Goal: Navigation & Orientation: Find specific page/section

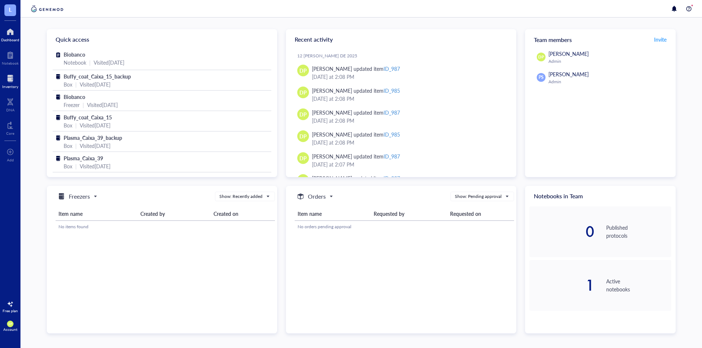
click at [10, 79] on div at bounding box center [10, 79] width 16 height 12
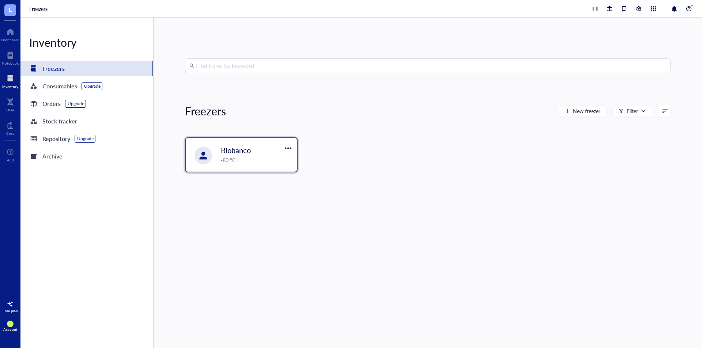
click at [254, 155] on div "Biobanco -80 °C" at bounding box center [257, 154] width 72 height 19
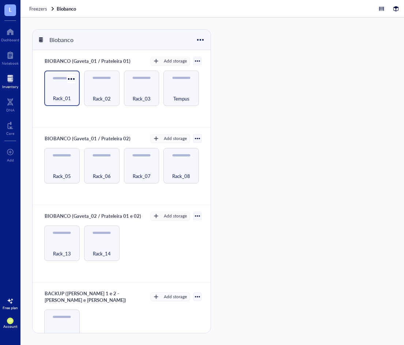
click at [53, 96] on span "Rack_01" at bounding box center [62, 98] width 18 height 8
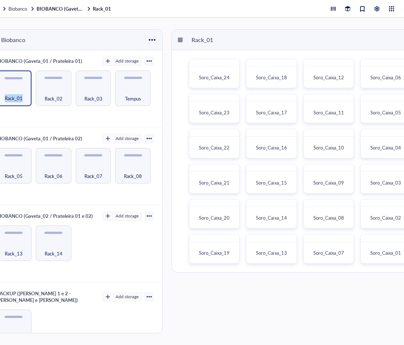
scroll to position [0, 64]
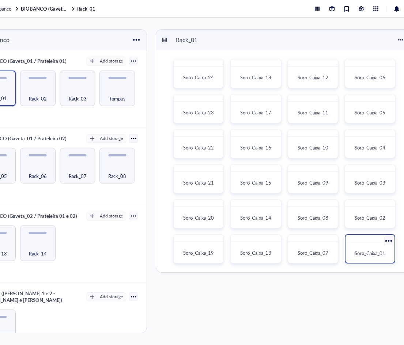
click at [352, 237] on div at bounding box center [370, 238] width 49 height 7
click at [358, 102] on div "Soro_Caixa_05" at bounding box center [370, 108] width 50 height 29
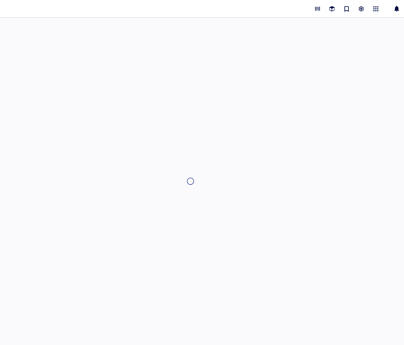
click at [358, 102] on div at bounding box center [190, 182] width 468 height 328
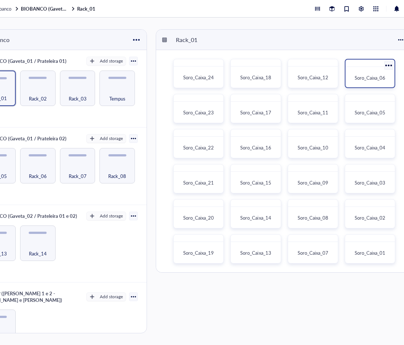
click at [355, 77] on span "Soro_Caixa_06" at bounding box center [370, 77] width 31 height 7
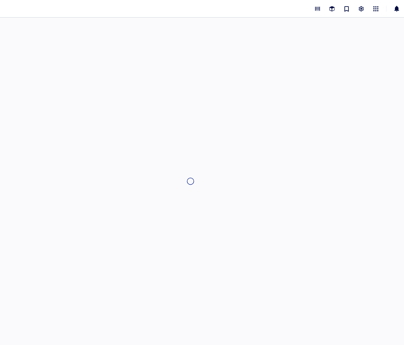
click at [355, 77] on div at bounding box center [190, 182] width 468 height 328
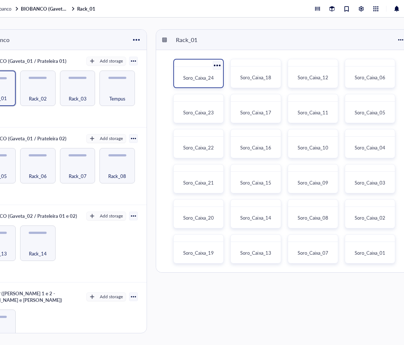
click at [183, 70] on div "Soro_Caixa_24" at bounding box center [198, 78] width 43 height 16
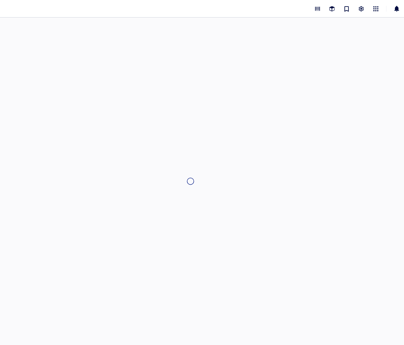
click at [183, 69] on div at bounding box center [190, 182] width 468 height 328
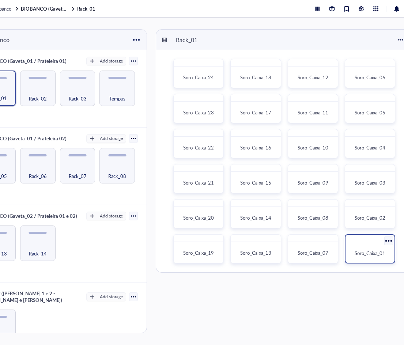
click at [378, 250] on span "Soro_Caixa_01" at bounding box center [370, 253] width 31 height 7
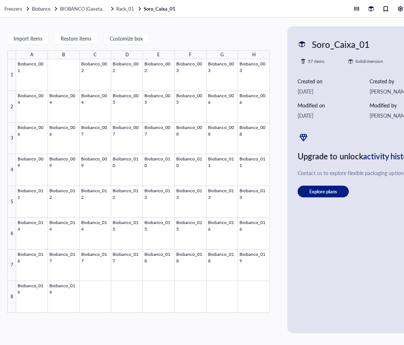
scroll to position [0, 11]
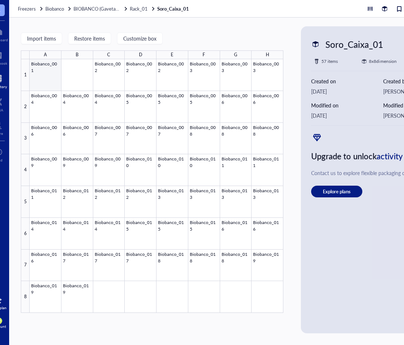
click at [39, 63] on div at bounding box center [157, 186] width 254 height 254
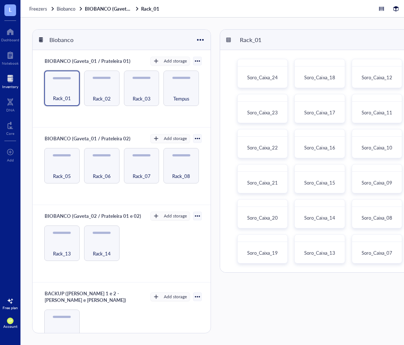
scroll to position [0, 64]
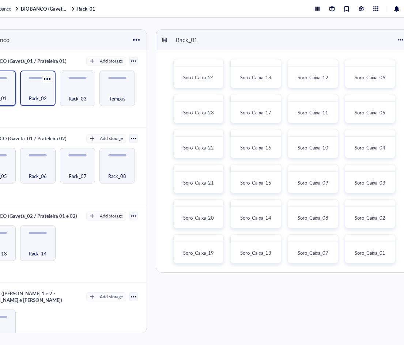
drag, startPoint x: 37, startPoint y: 82, endPoint x: 23, endPoint y: 74, distance: 15.1
click at [31, 77] on div "Rack_02" at bounding box center [37, 88] width 35 height 35
click at [44, 82] on div "Rack_02" at bounding box center [37, 88] width 35 height 35
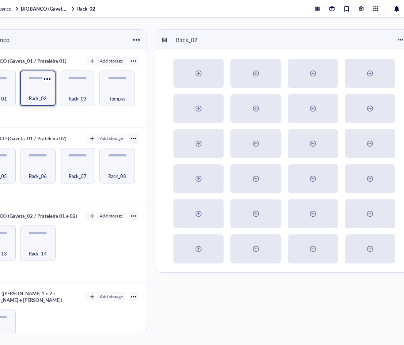
click at [44, 82] on div "Rack_02" at bounding box center [37, 88] width 35 height 35
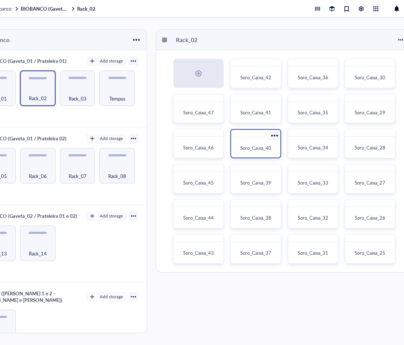
click at [264, 146] on span "Soro_Caixa_40" at bounding box center [255, 147] width 31 height 7
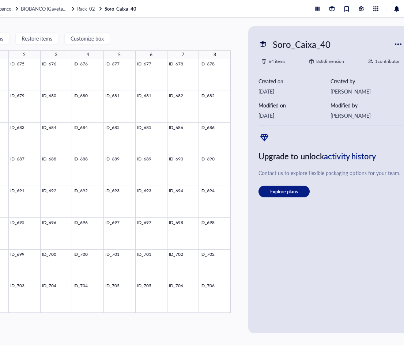
drag, startPoint x: 129, startPoint y: 344, endPoint x: 75, endPoint y: 350, distance: 54.9
click at [75, 345] on html "L Dashboard Notebook Inventory DNA Core To pick up a draggable item, press the …" at bounding box center [170, 172] width 468 height 345
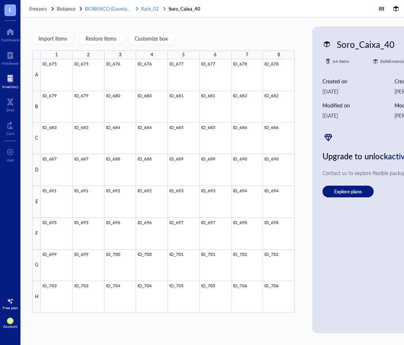
click at [150, 5] on span "Rack_02" at bounding box center [150, 8] width 18 height 7
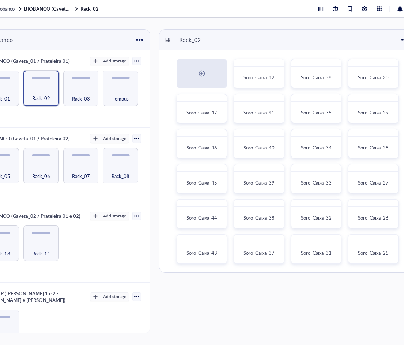
scroll to position [0, 62]
click at [15, 98] on div "Rack_01" at bounding box center [-1, 88] width 35 height 35
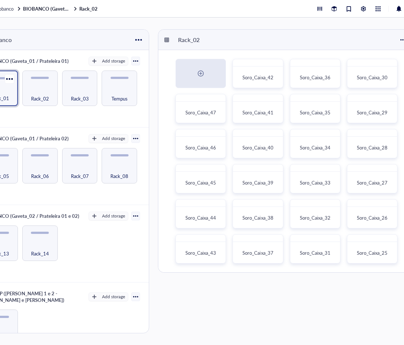
click at [10, 97] on div "Rack_01" at bounding box center [0, 94] width 28 height 16
click at [342, 275] on div "Rack_01 Soro_Caixa_24 Soro_Caixa_18 Soro_Caixa_12 Soro_Caixa_06 Soro_Caixa_23 S…" at bounding box center [286, 181] width 257 height 304
click at [336, 37] on div "Rack_01" at bounding box center [286, 40] width 256 height 20
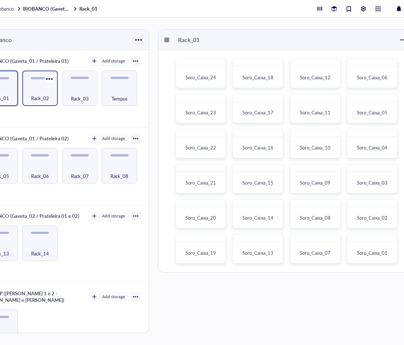
click at [31, 86] on div "Rack_02" at bounding box center [40, 94] width 28 height 16
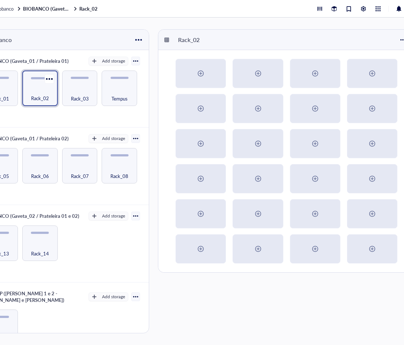
click at [31, 86] on div "Rack_02" at bounding box center [40, 94] width 28 height 16
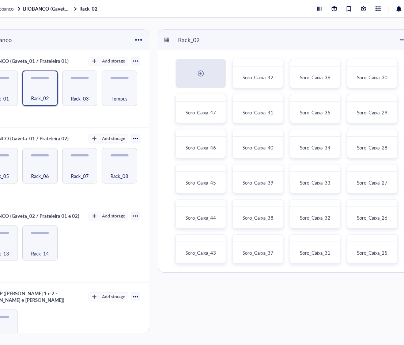
scroll to position [0, 64]
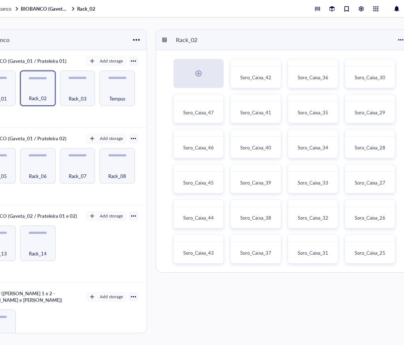
click at [307, 286] on div "Rack_02 Soro_Caixa_42 Soro_Caixa_36 Soro_Caixa_30 Soro_Caixa_47 Soro_Caixa_41 S…" at bounding box center [284, 181] width 257 height 304
click at [269, 305] on div "Rack_02 Soro_Caixa_42 Soro_Caixa_36 Soro_Caixa_30 Soro_Caixa_47 Soro_Caixa_41 S…" at bounding box center [284, 181] width 257 height 304
click at [92, 83] on div "Rack_03" at bounding box center [77, 88] width 35 height 35
click at [90, 94] on div "Rack_03" at bounding box center [77, 88] width 35 height 35
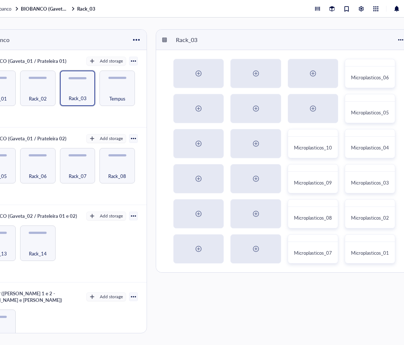
click at [277, 287] on div "Rack_03 Microplasticos_06 Microplasticos_05 Microplasticos_10 Microplasticos_04…" at bounding box center [284, 181] width 257 height 304
click at [125, 94] on div "Tempus" at bounding box center [117, 94] width 28 height 16
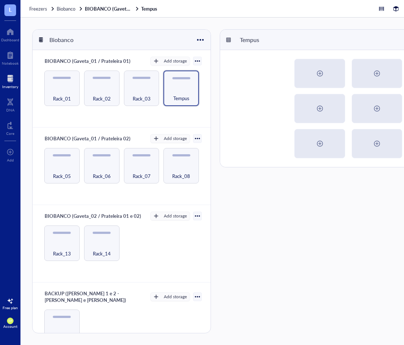
click at [42, 167] on div "Rack_05 Rack_06 Rack_07 Rack_08" at bounding box center [121, 165] width 161 height 35
click at [49, 165] on div "Rack_05" at bounding box center [62, 172] width 28 height 16
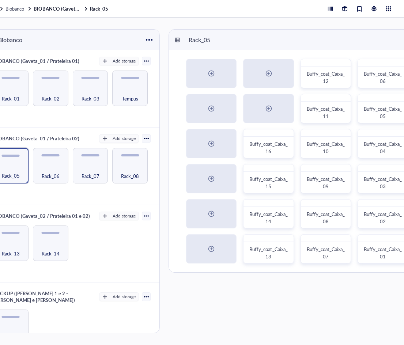
scroll to position [0, 64]
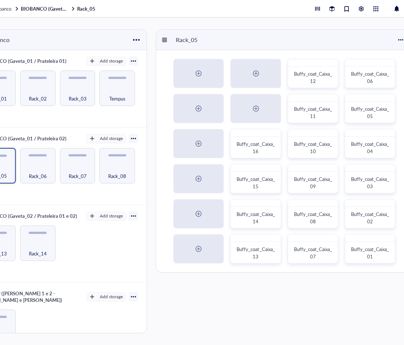
click at [380, 303] on div "Rack_05 Buffy_coat_Caixa_12 Buffy_coat_Caixa_06 Buffy_coat_Caixa_11 Buffy_coat_…" at bounding box center [284, 181] width 257 height 304
click at [45, 180] on div "Rack_06" at bounding box center [37, 165] width 35 height 35
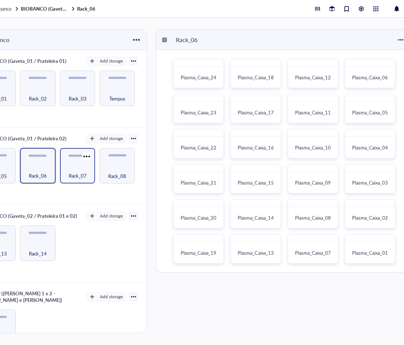
click at [76, 172] on span "Rack_07" at bounding box center [78, 176] width 18 height 8
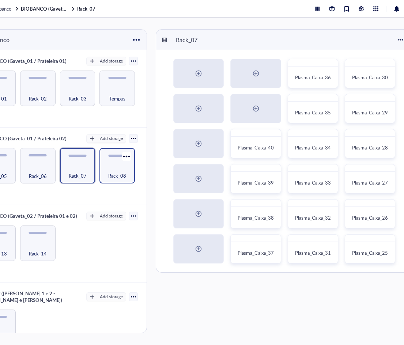
click at [119, 176] on span "Rack_08" at bounding box center [117, 176] width 18 height 8
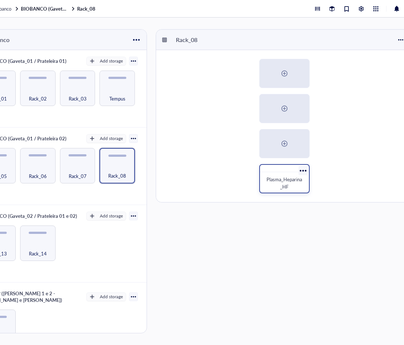
click at [300, 191] on div "Plasma_Heparina_HF" at bounding box center [284, 183] width 43 height 16
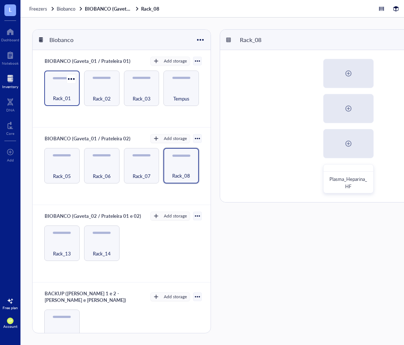
click at [72, 97] on div "Rack_01" at bounding box center [62, 94] width 28 height 16
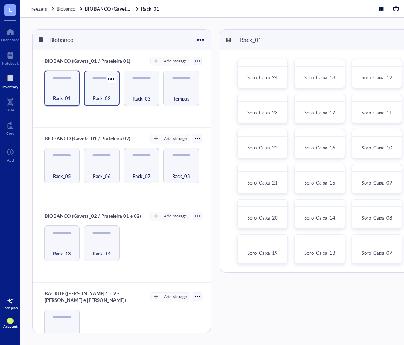
click at [98, 101] on span "Rack_02" at bounding box center [102, 98] width 18 height 8
click at [73, 97] on div "Rack_01" at bounding box center [62, 94] width 28 height 16
